Goal: Information Seeking & Learning: Understand process/instructions

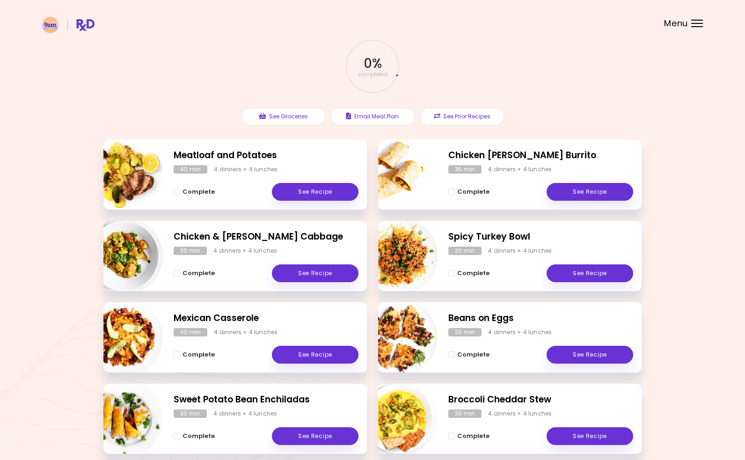
scroll to position [92, 0]
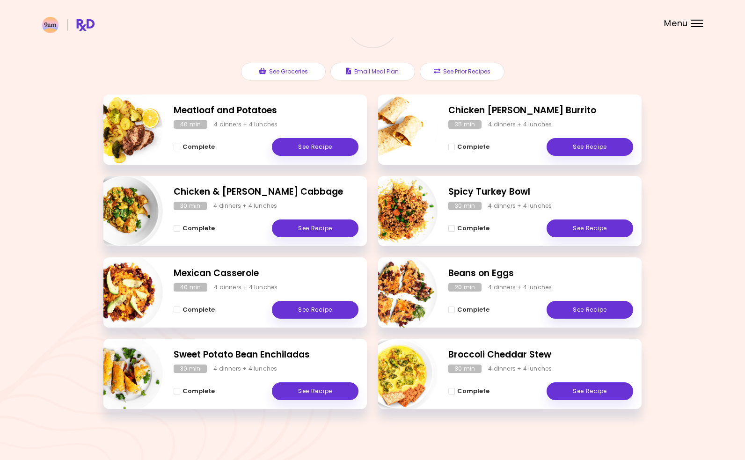
click at [402, 132] on img "Info - Chicken Curry Burrito" at bounding box center [399, 130] width 78 height 78
select select "*"
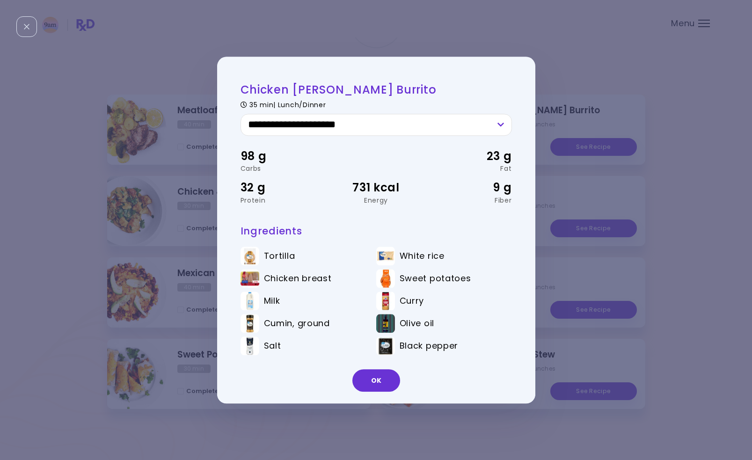
click at [377, 379] on button "OK" at bounding box center [377, 380] width 48 height 22
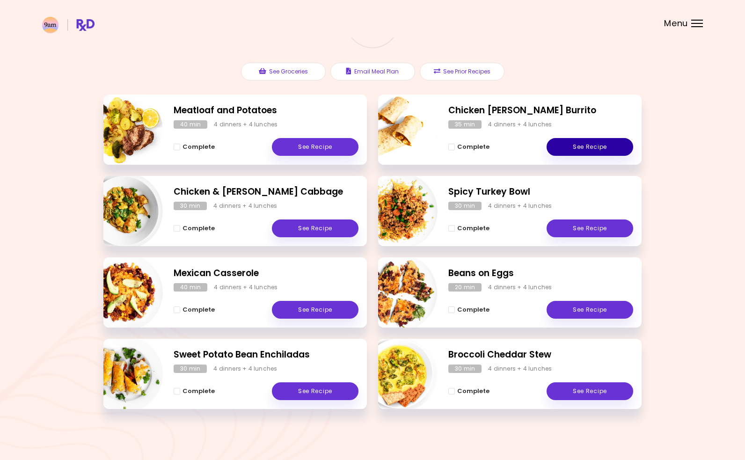
click at [561, 147] on link "See Recipe" at bounding box center [590, 147] width 87 height 18
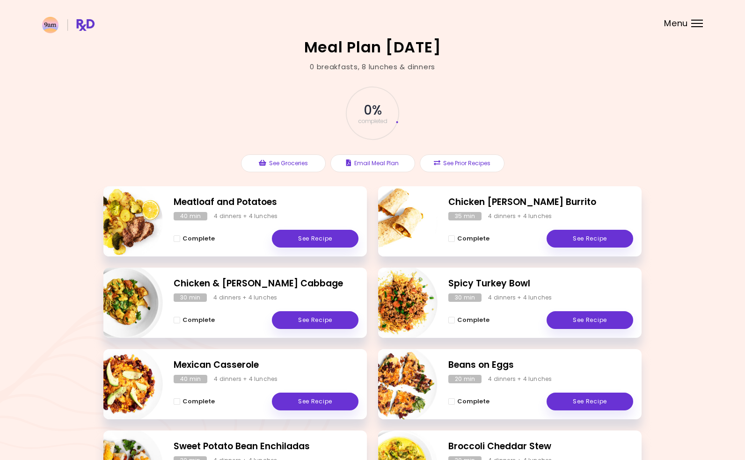
click at [696, 21] on div "Menu" at bounding box center [698, 23] width 12 height 7
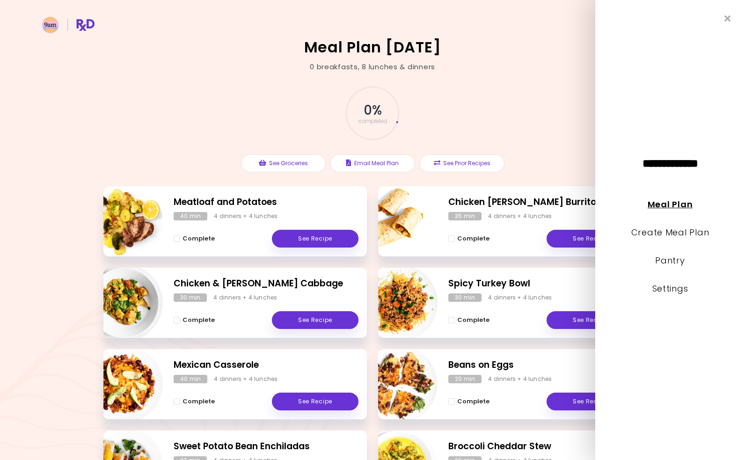
click at [660, 207] on link "Meal Plan" at bounding box center [670, 205] width 45 height 12
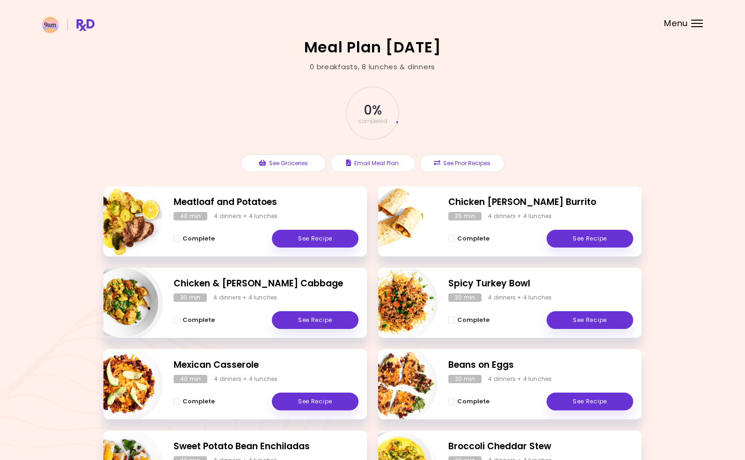
click at [700, 21] on div "Menu" at bounding box center [698, 23] width 12 height 7
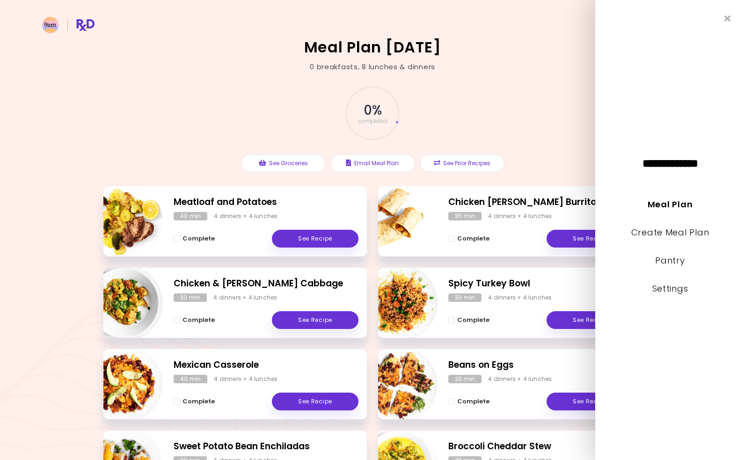
click at [547, 110] on div "0 % completed See Groceries Email Meal Plan See Prior Recipes" at bounding box center [372, 129] width 538 height 114
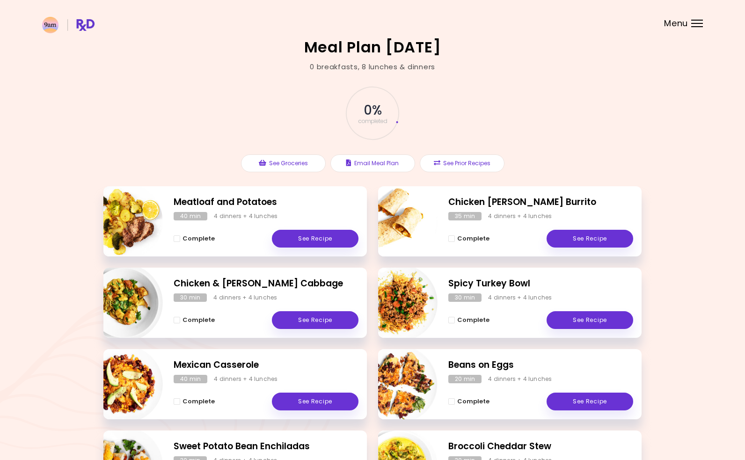
click at [695, 24] on div "Menu" at bounding box center [698, 23] width 12 height 7
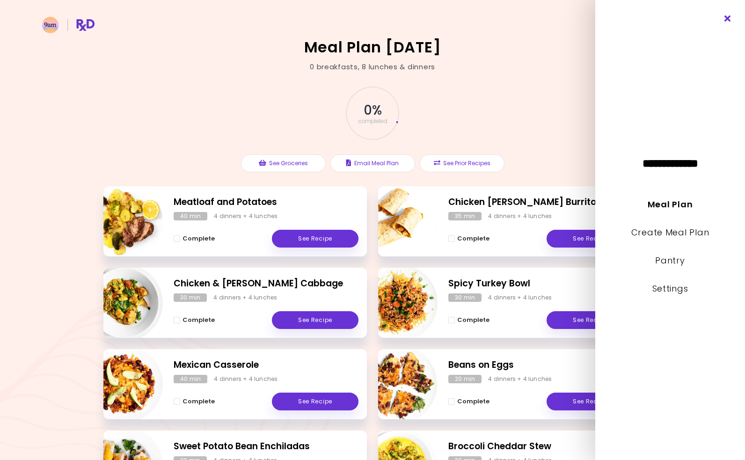
click at [729, 16] on icon "Close" at bounding box center [728, 18] width 9 height 7
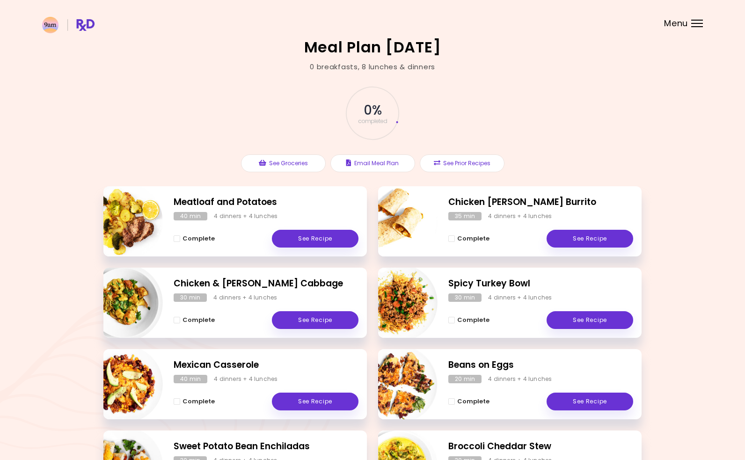
scroll to position [92, 0]
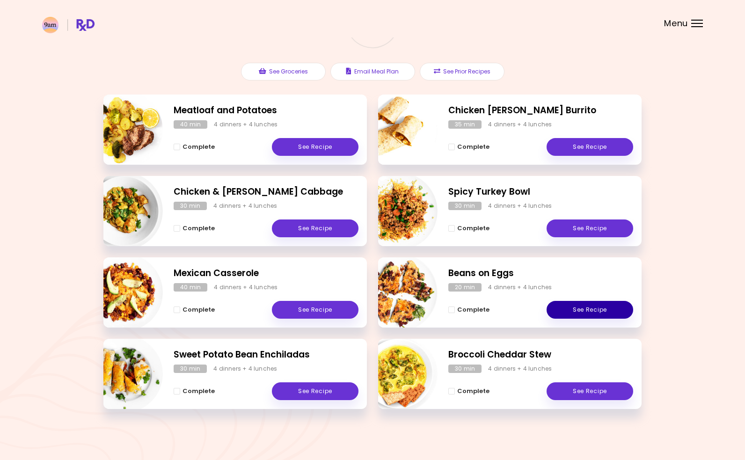
click at [572, 305] on link "See Recipe" at bounding box center [590, 310] width 87 height 18
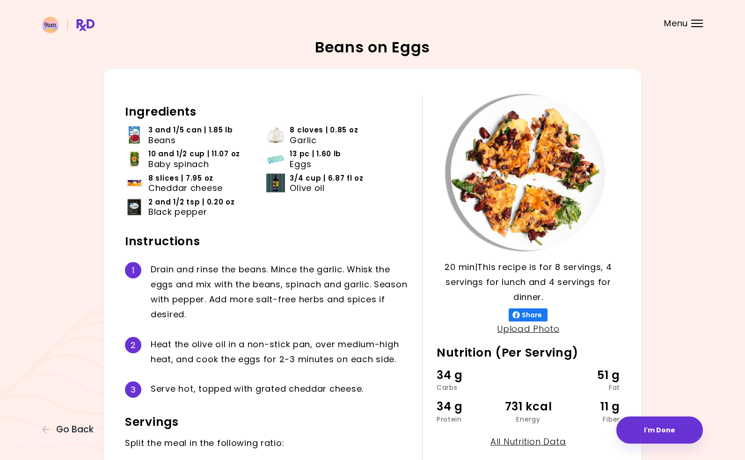
scroll to position [47, 0]
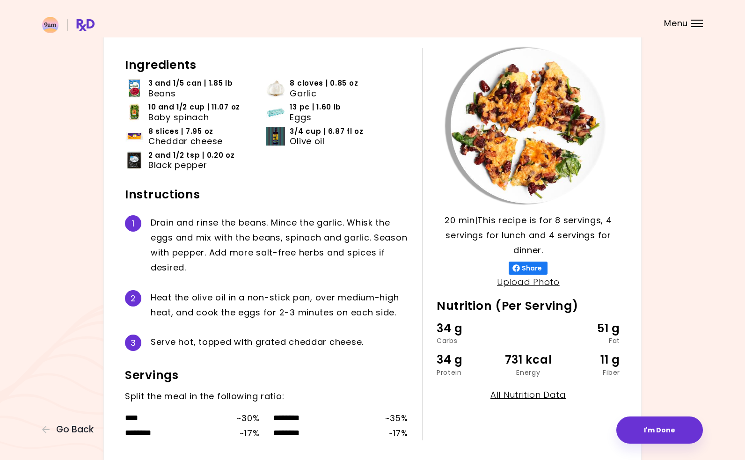
click at [137, 90] on img at bounding box center [134, 88] width 19 height 19
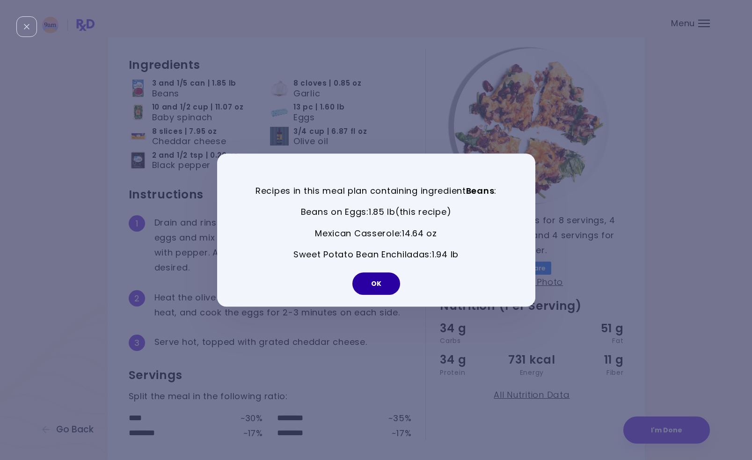
click at [361, 288] on button "OK" at bounding box center [377, 284] width 48 height 22
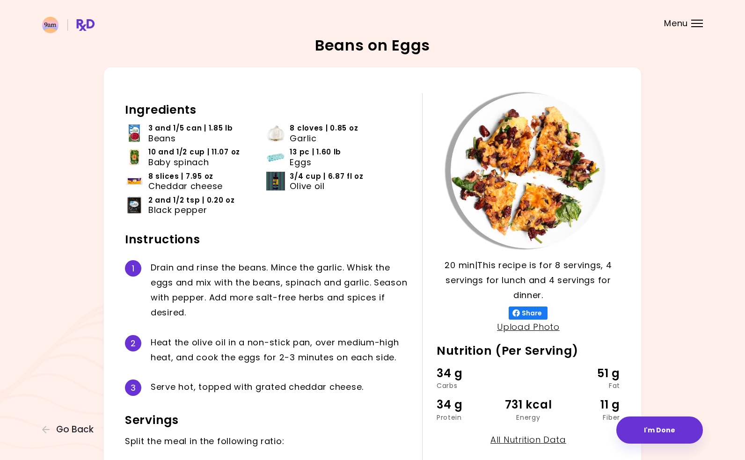
scroll to position [0, 0]
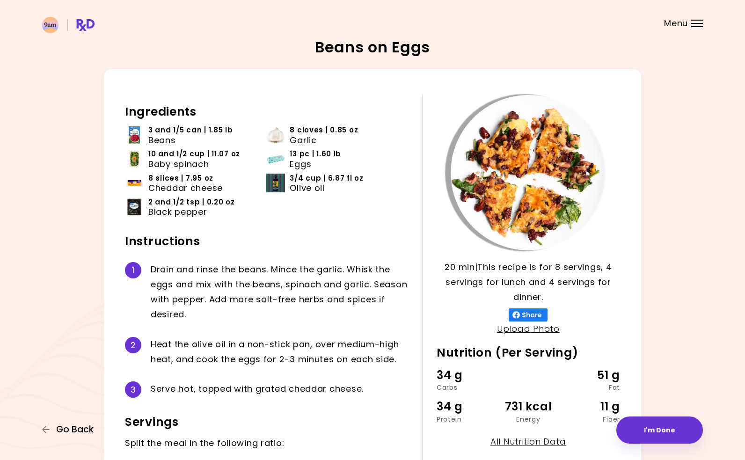
click at [57, 425] on span "Go Back" at bounding box center [74, 430] width 37 height 10
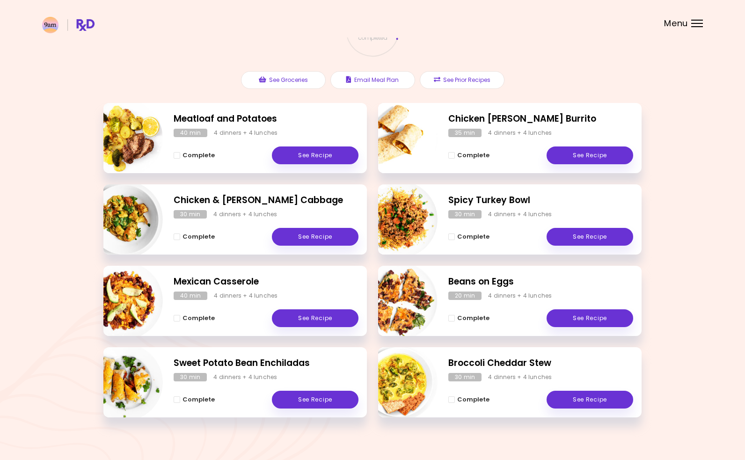
scroll to position [92, 0]
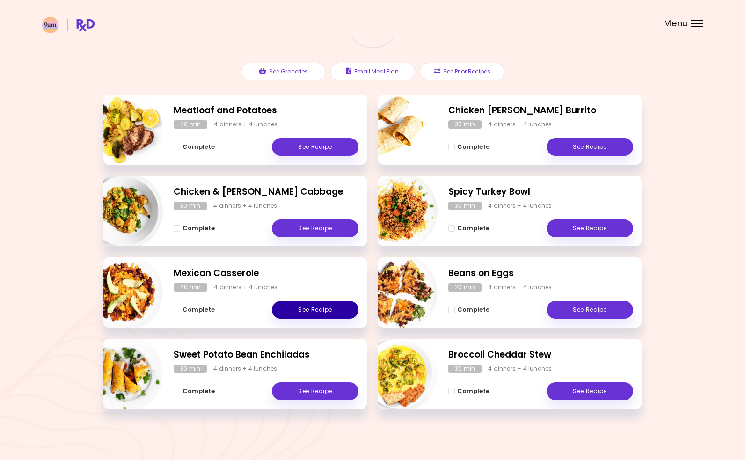
click at [301, 308] on link "See Recipe" at bounding box center [315, 310] width 87 height 18
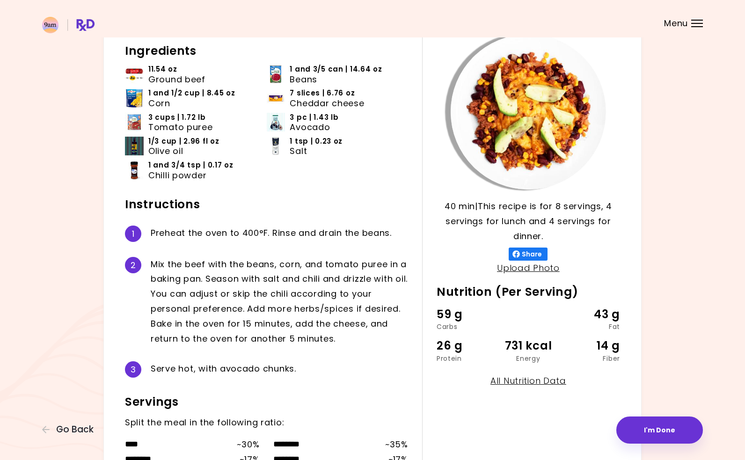
scroll to position [47, 0]
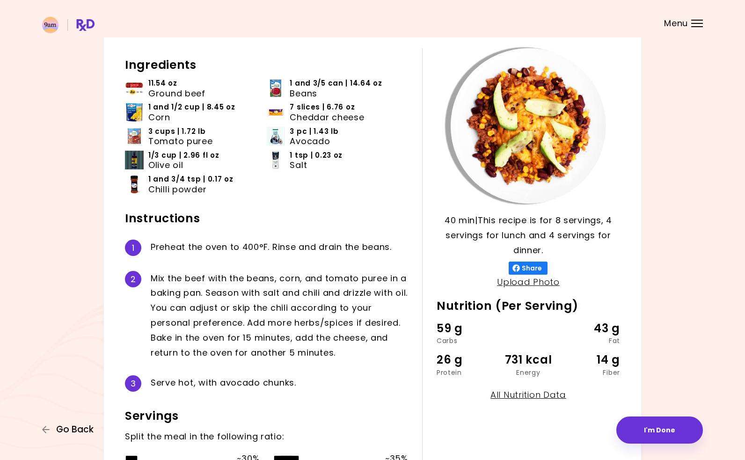
click at [71, 429] on span "Go Back" at bounding box center [74, 430] width 37 height 10
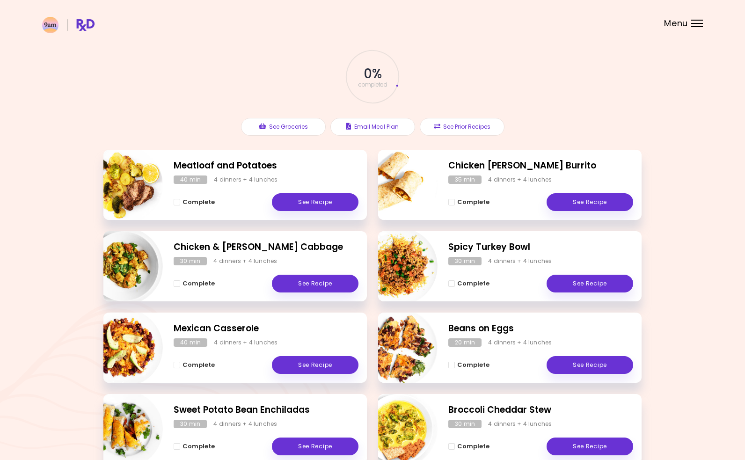
scroll to position [92, 0]
